Goal: Transaction & Acquisition: Purchase product/service

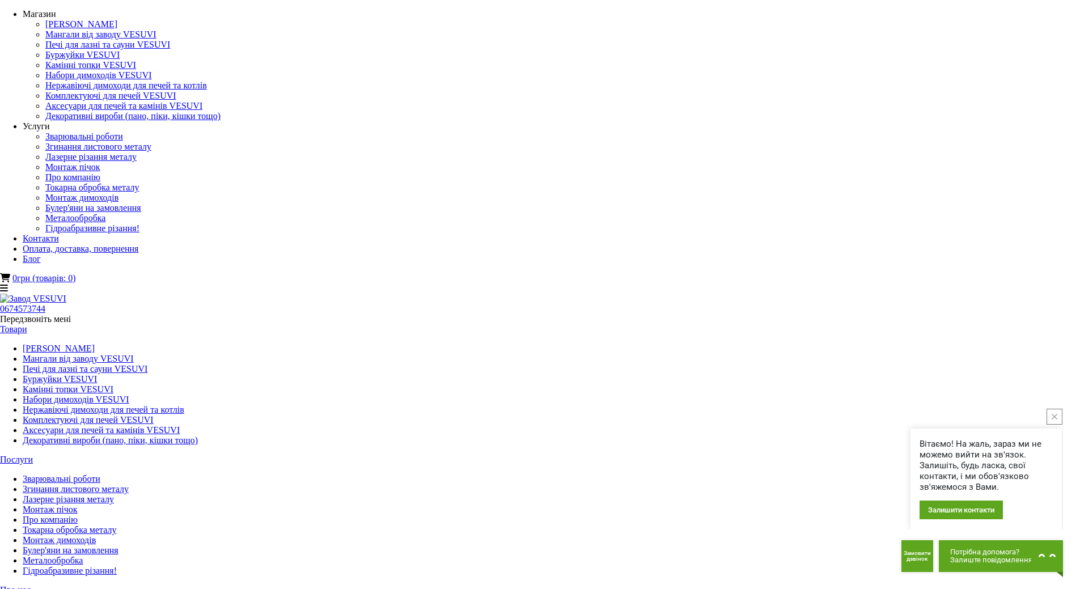
type input "*****"
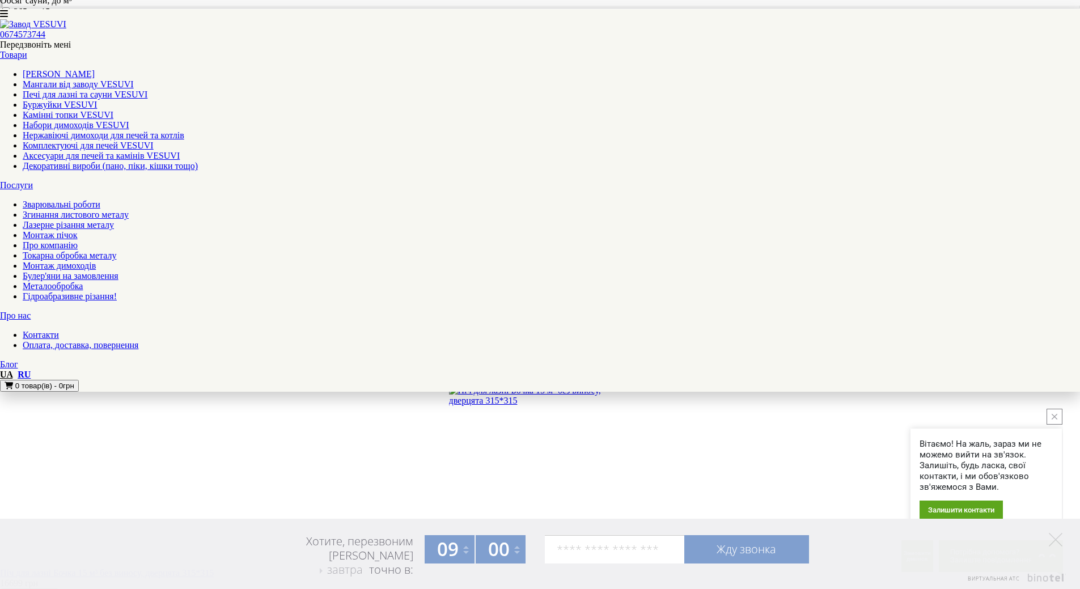
scroll to position [737, 0]
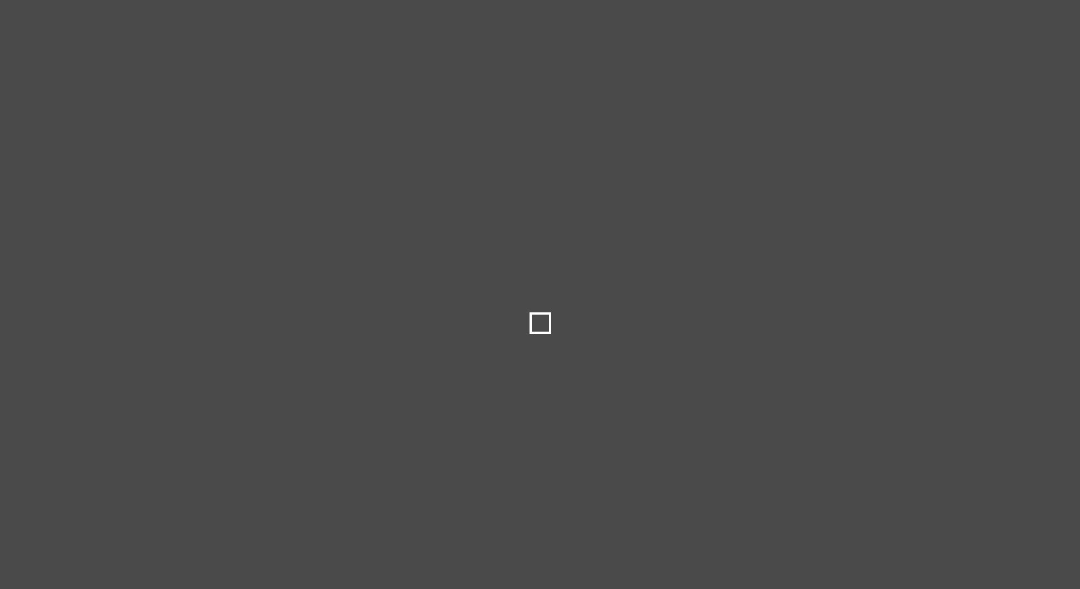
select select
